Goal: Transaction & Acquisition: Download file/media

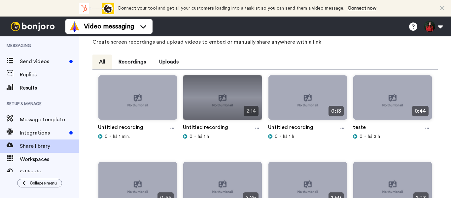
scroll to position [66, 0]
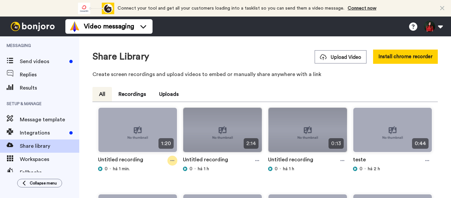
click at [172, 161] on icon at bounding box center [172, 160] width 4 height 5
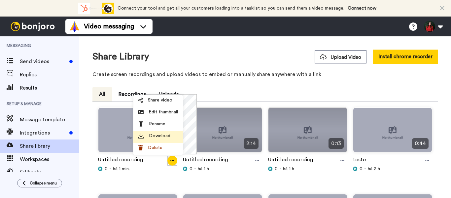
click at [149, 133] on span "Download" at bounding box center [159, 135] width 21 height 7
